Goal: Information Seeking & Learning: Learn about a topic

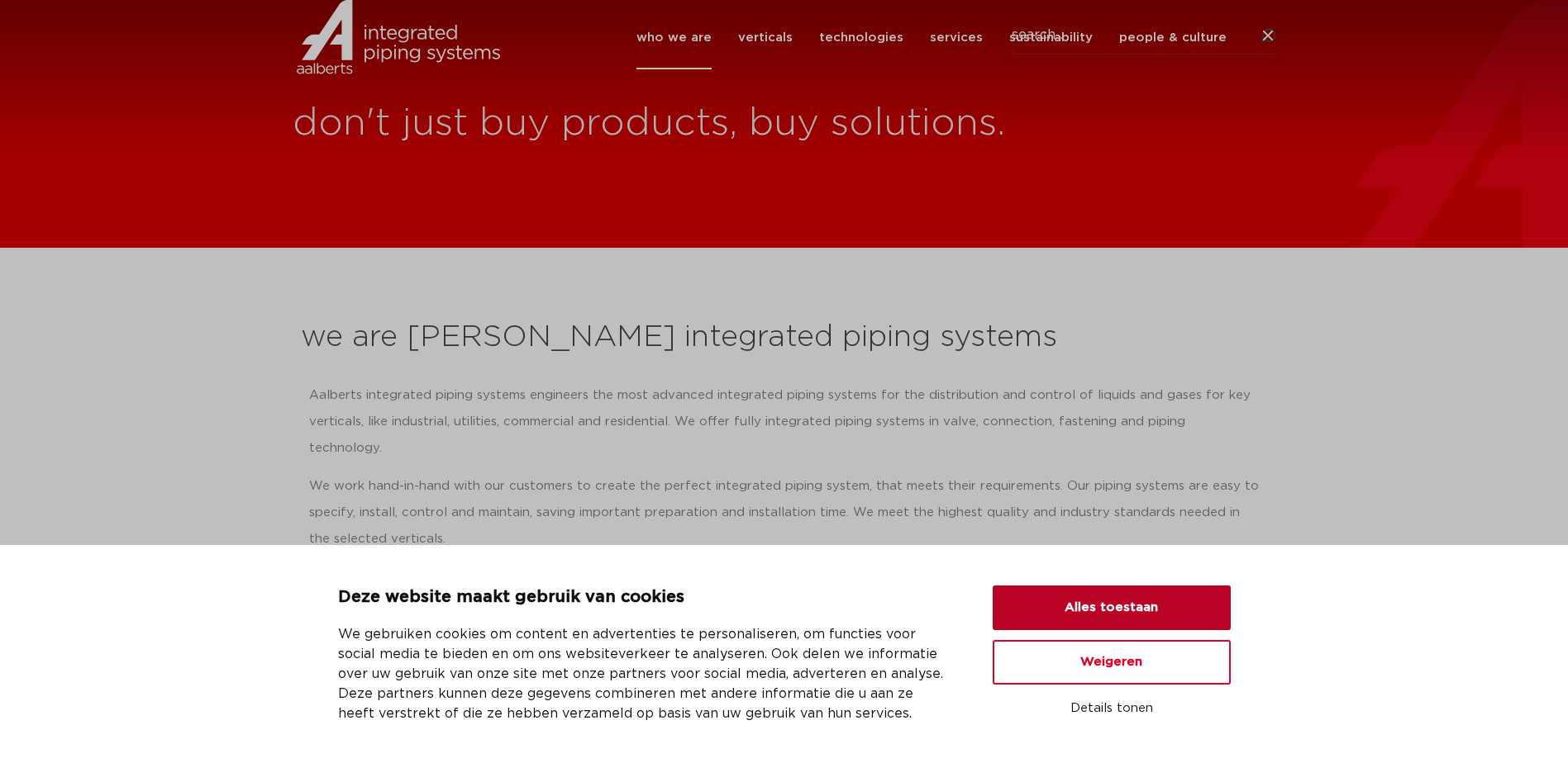
click at [1130, 609] on button "Alles toestaan" at bounding box center [1111, 608] width 238 height 45
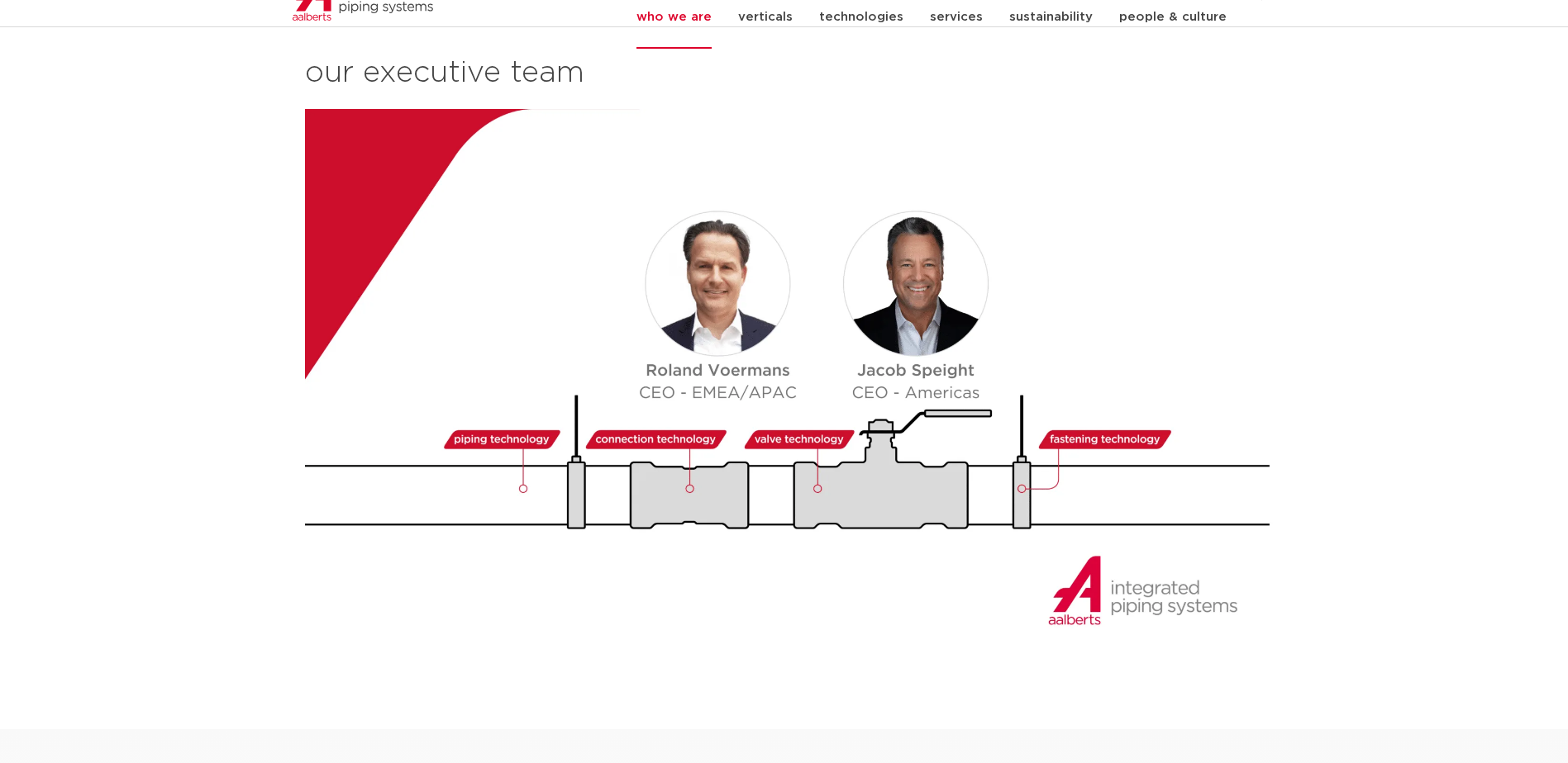
scroll to position [1652, 0]
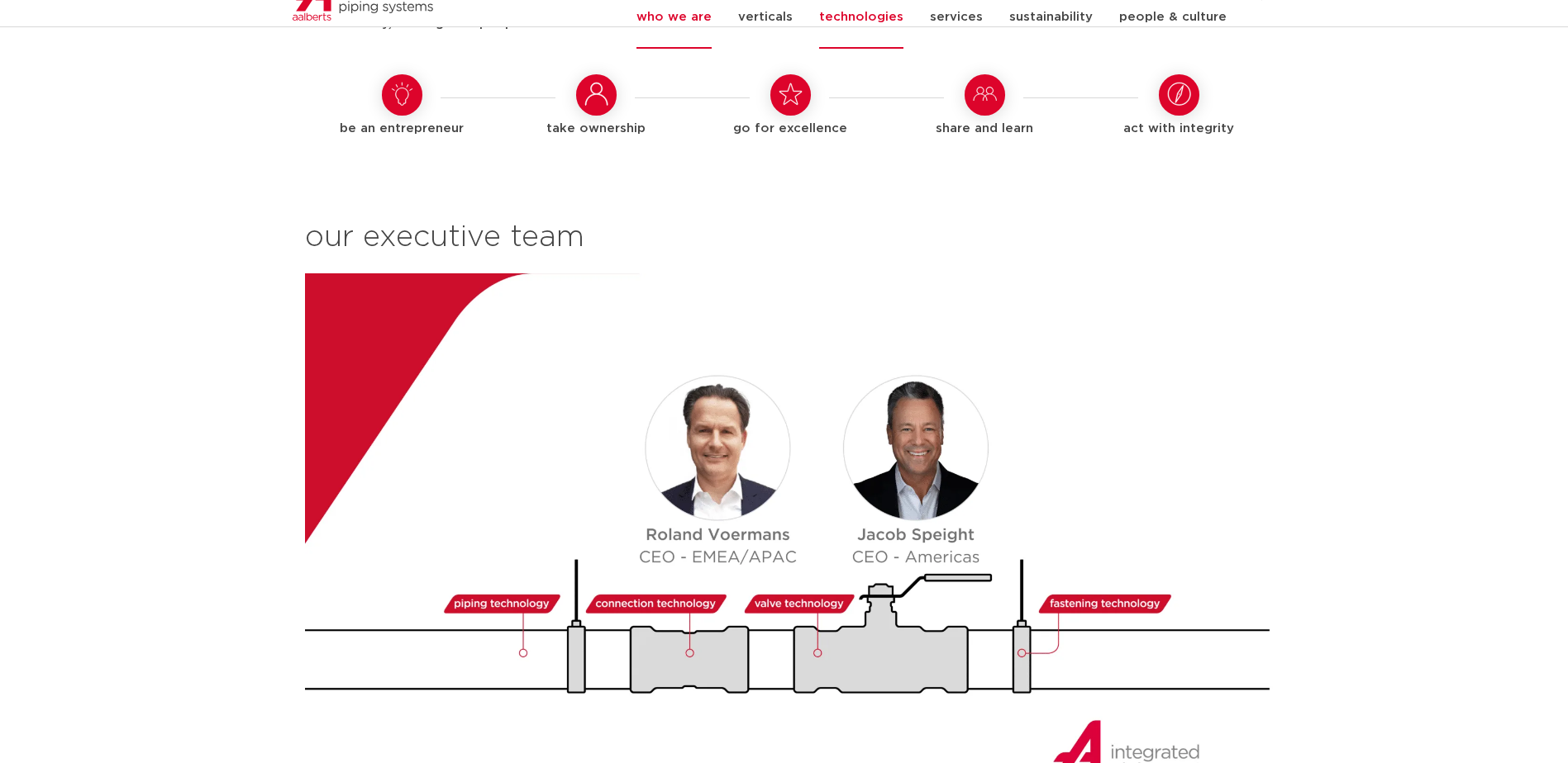
click at [863, 35] on link "technologies" at bounding box center [861, 17] width 84 height 64
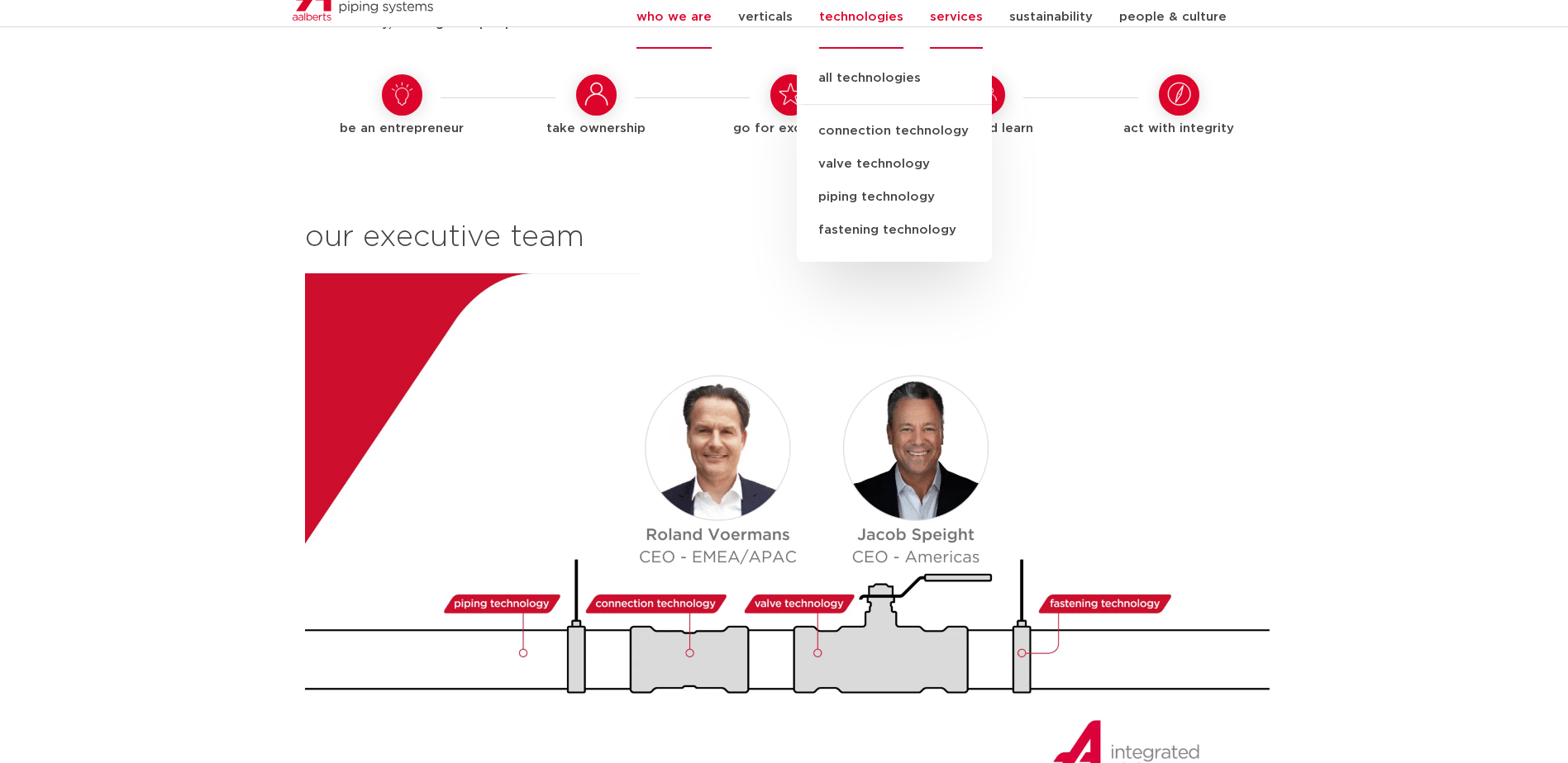
click at [958, 35] on link "services" at bounding box center [956, 17] width 53 height 64
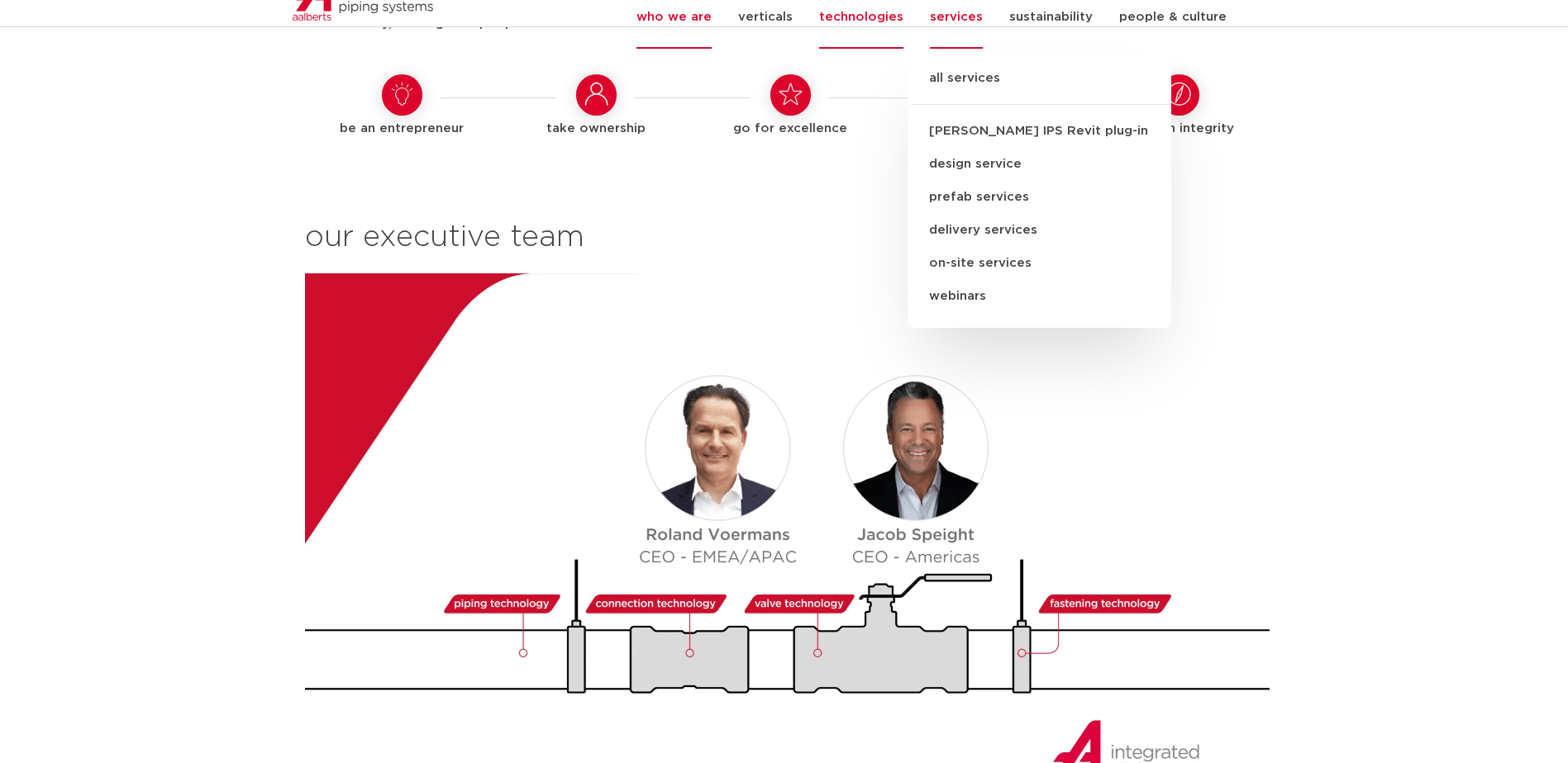
click at [882, 36] on link "technologies" at bounding box center [861, 17] width 84 height 64
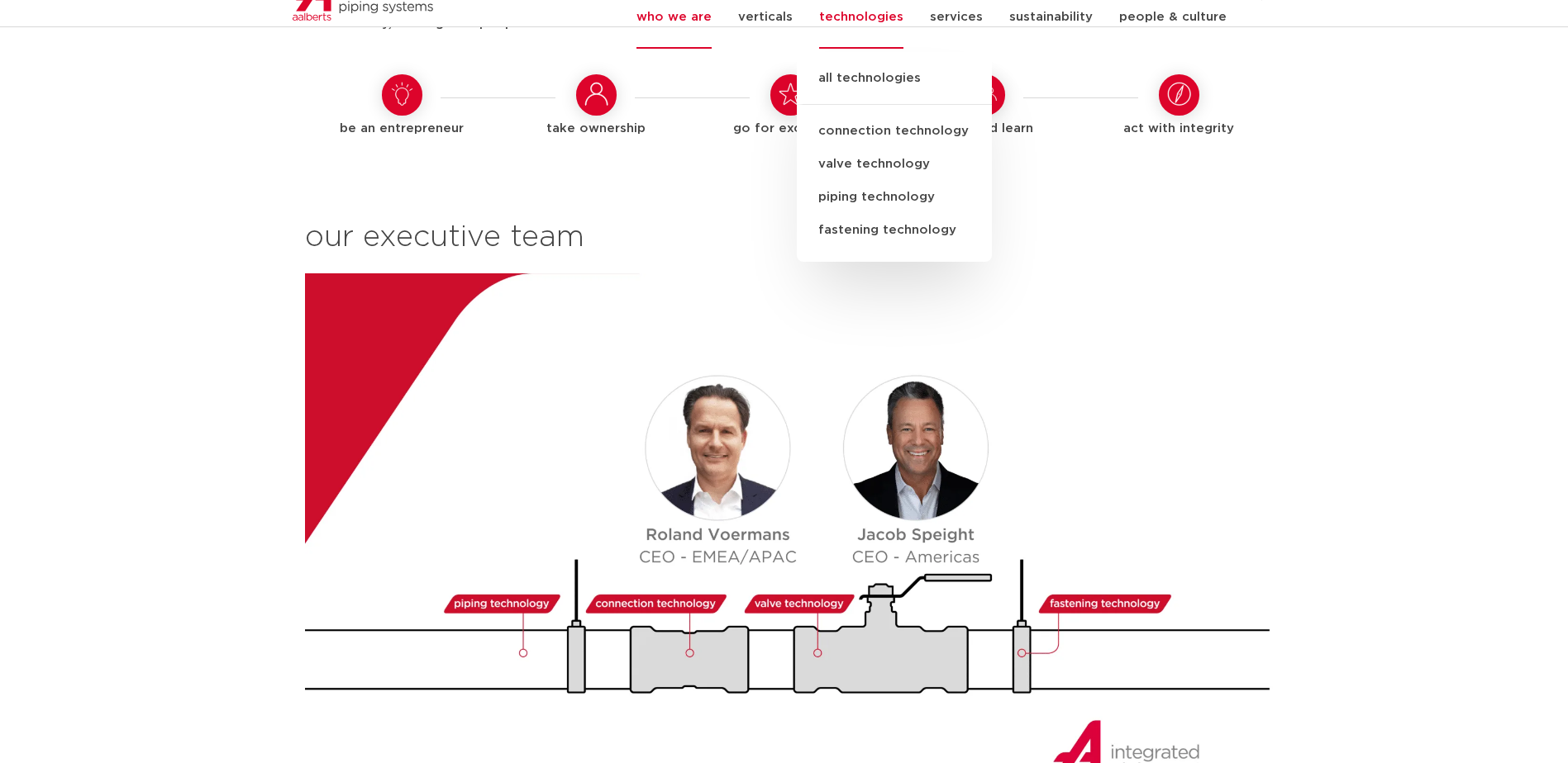
click at [888, 209] on link "piping technology" at bounding box center [894, 197] width 195 height 33
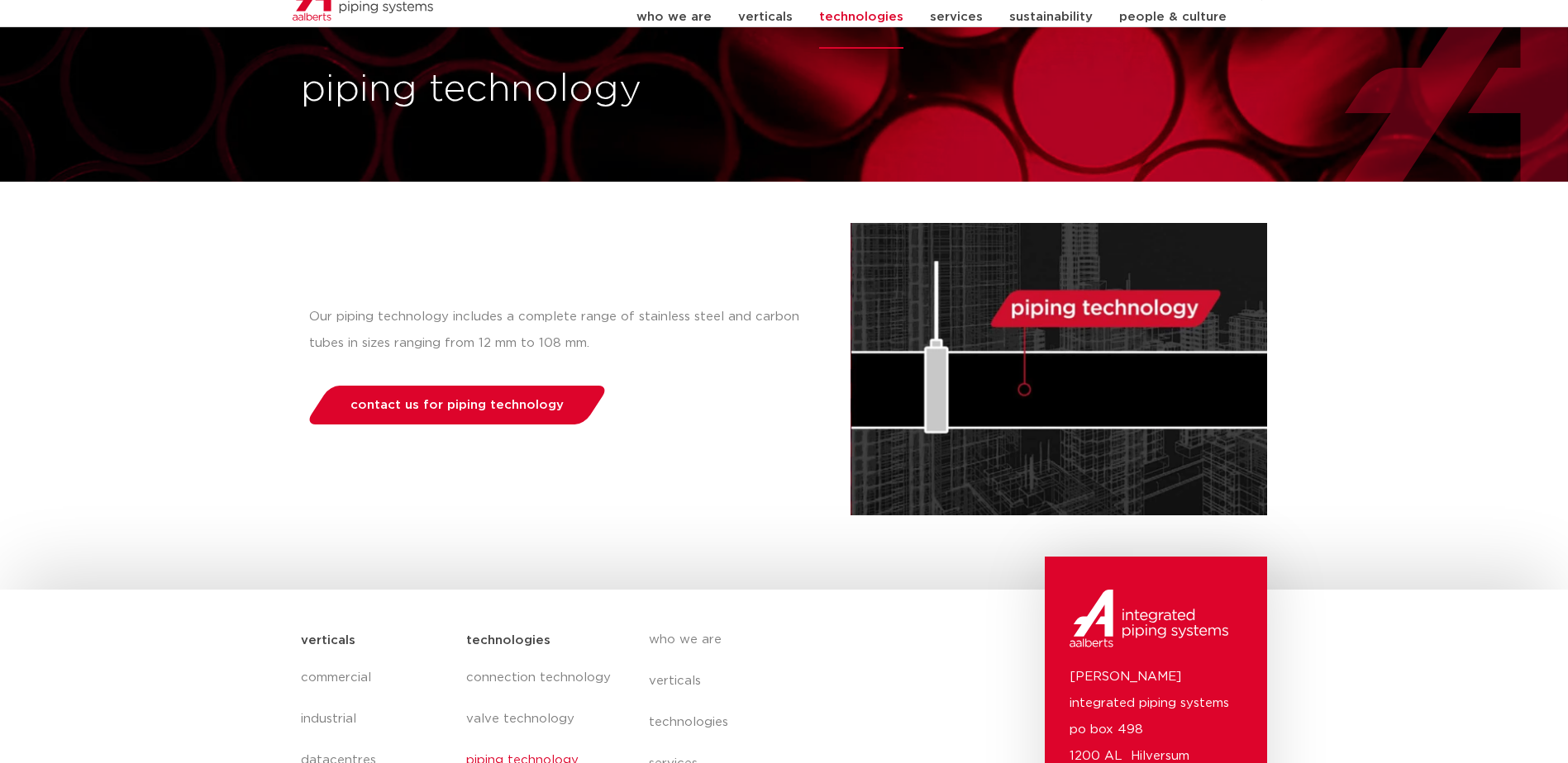
scroll to position [82, 0]
